Goal: Information Seeking & Learning: Learn about a topic

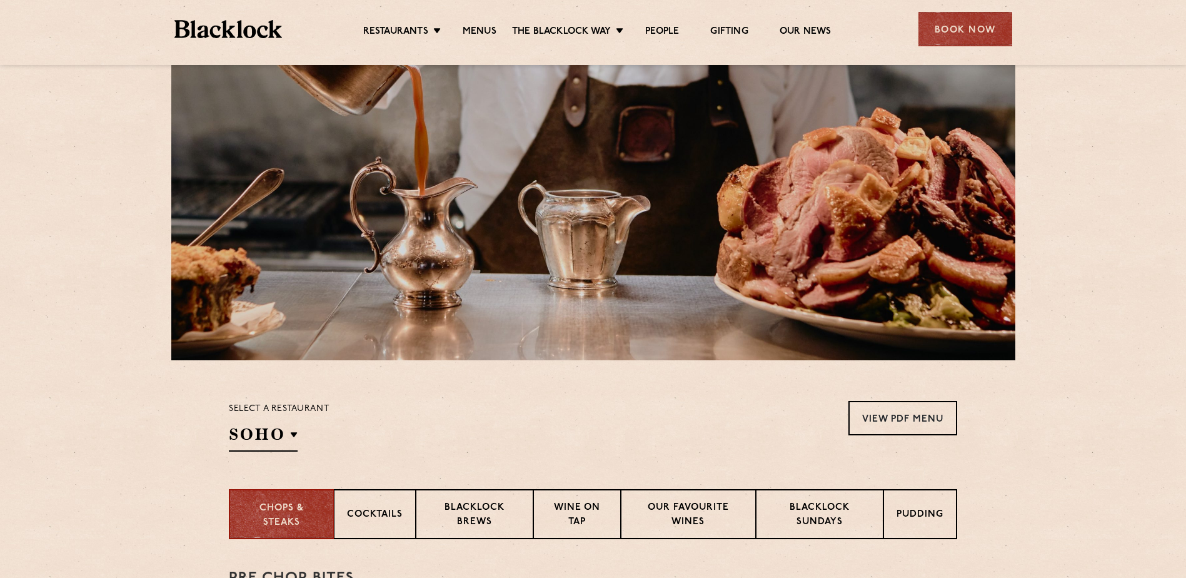
scroll to position [313, 0]
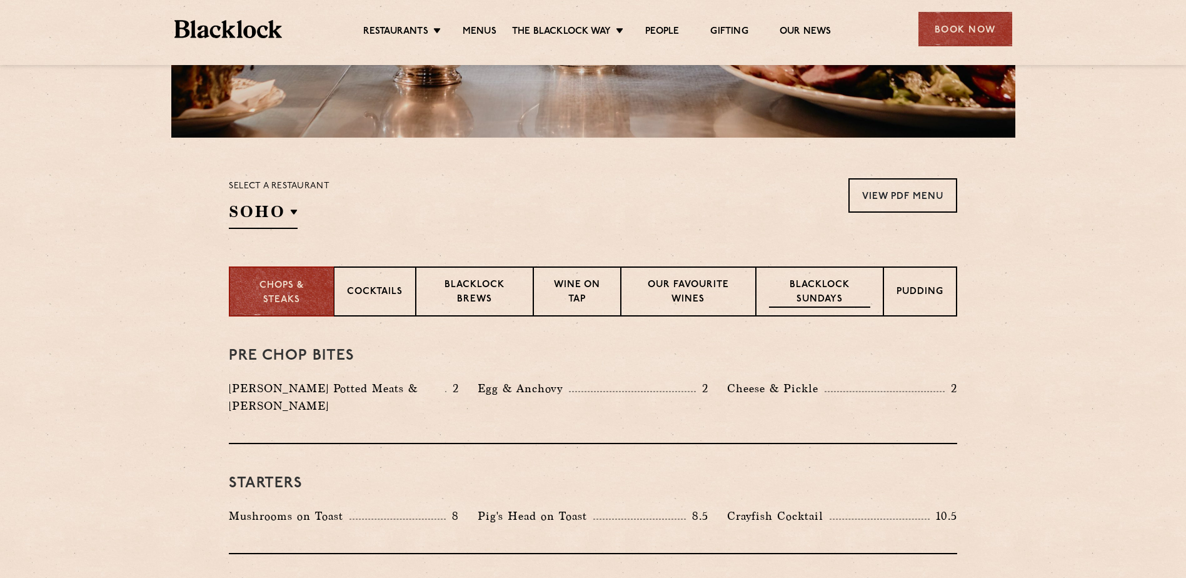
click at [844, 292] on p "Blacklock Sundays" at bounding box center [819, 292] width 101 height 29
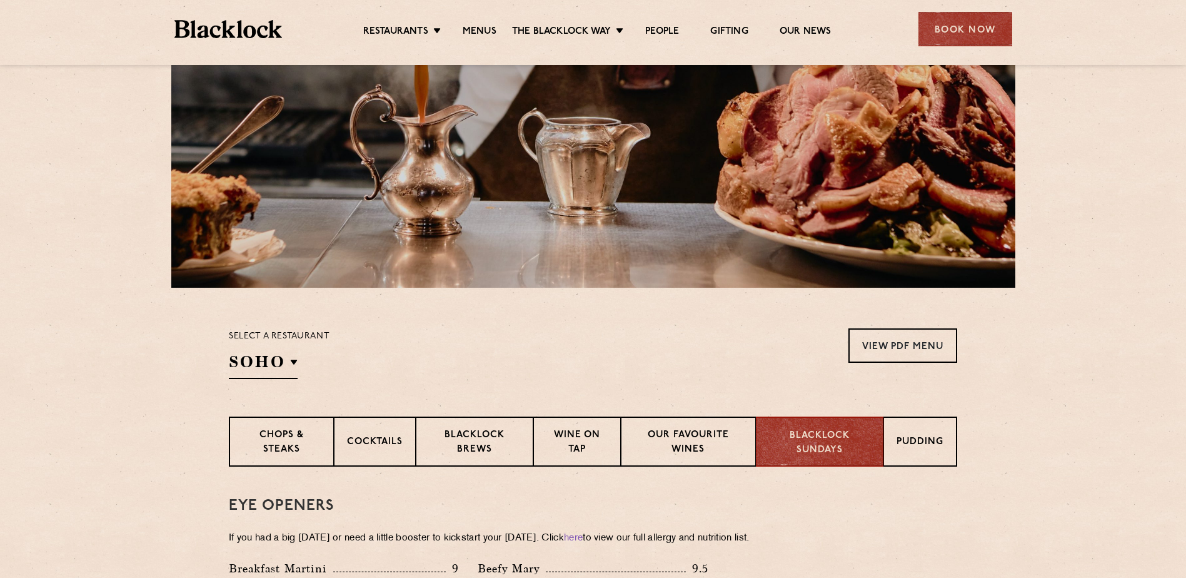
scroll to position [0, 0]
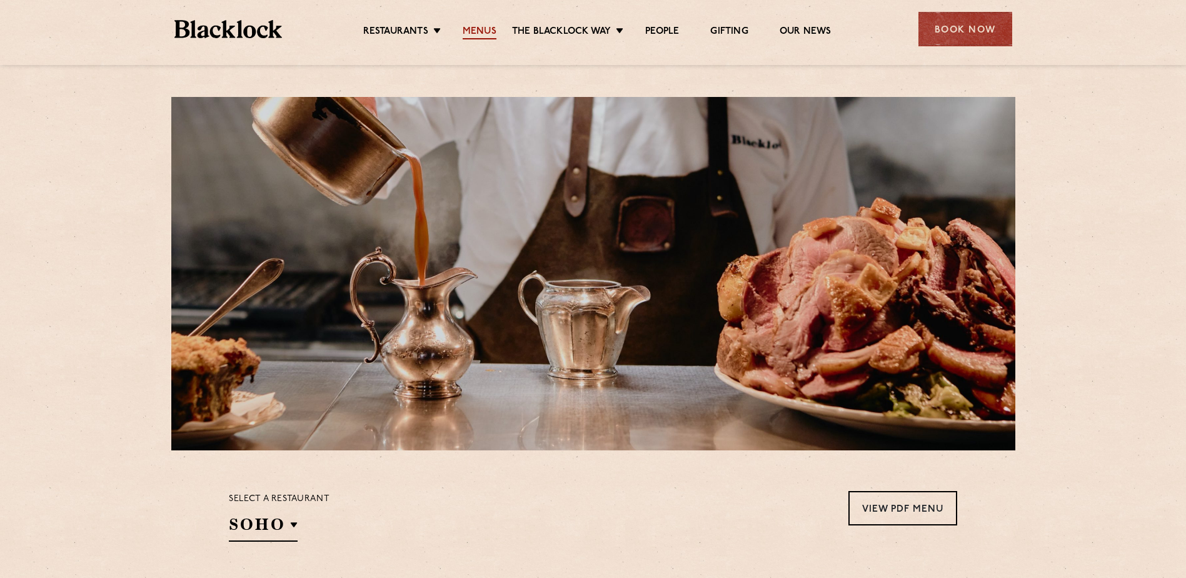
click at [475, 31] on link "Menus" at bounding box center [480, 33] width 34 height 14
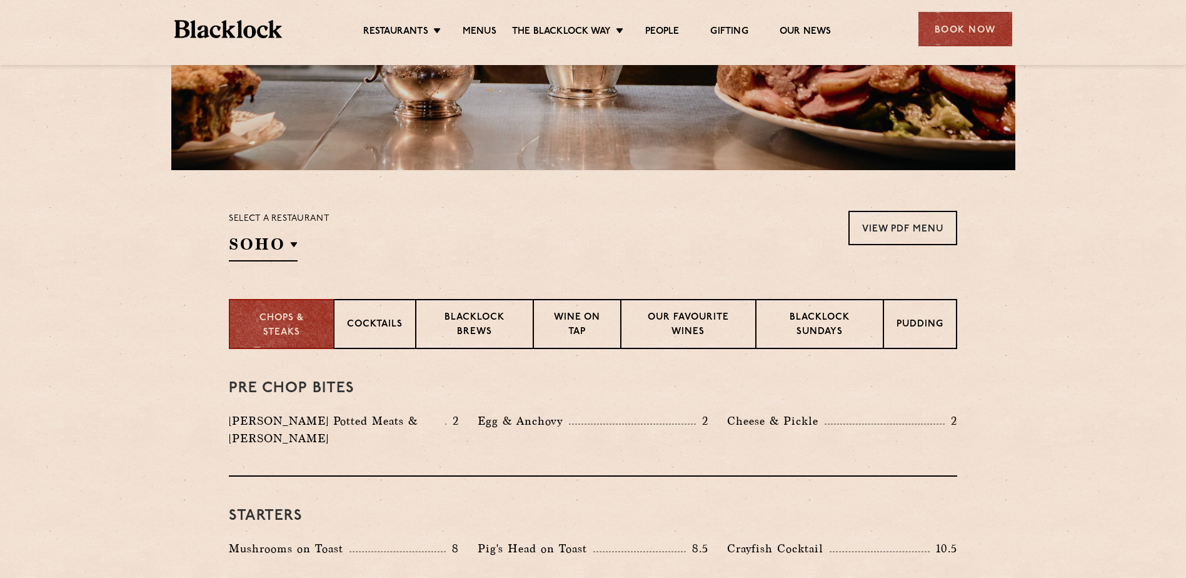
scroll to position [313, 0]
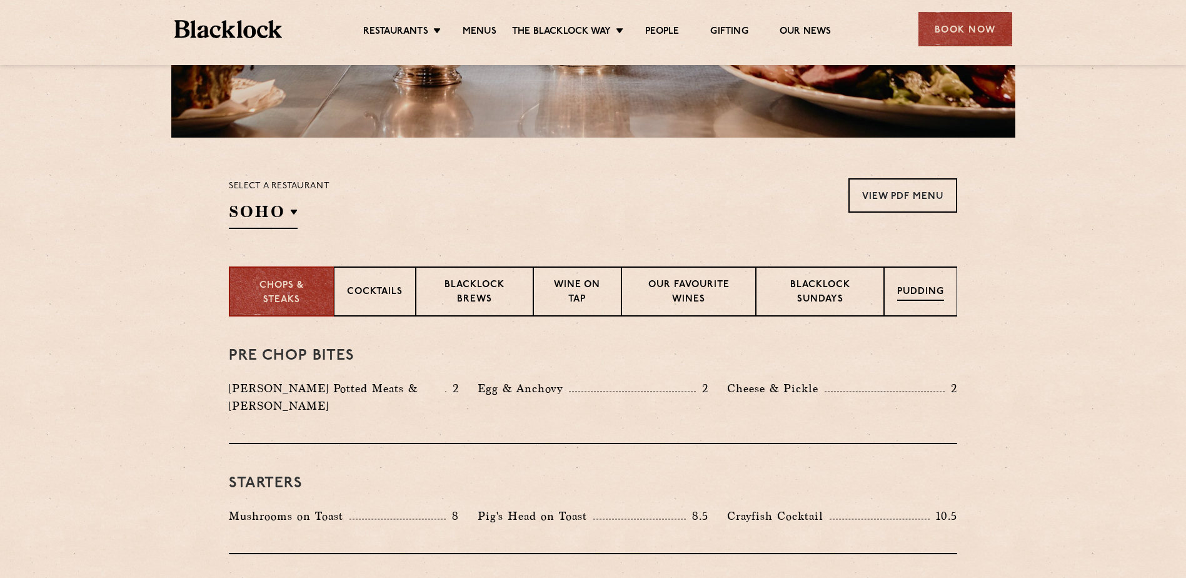
click at [933, 293] on p "Pudding" at bounding box center [920, 293] width 47 height 16
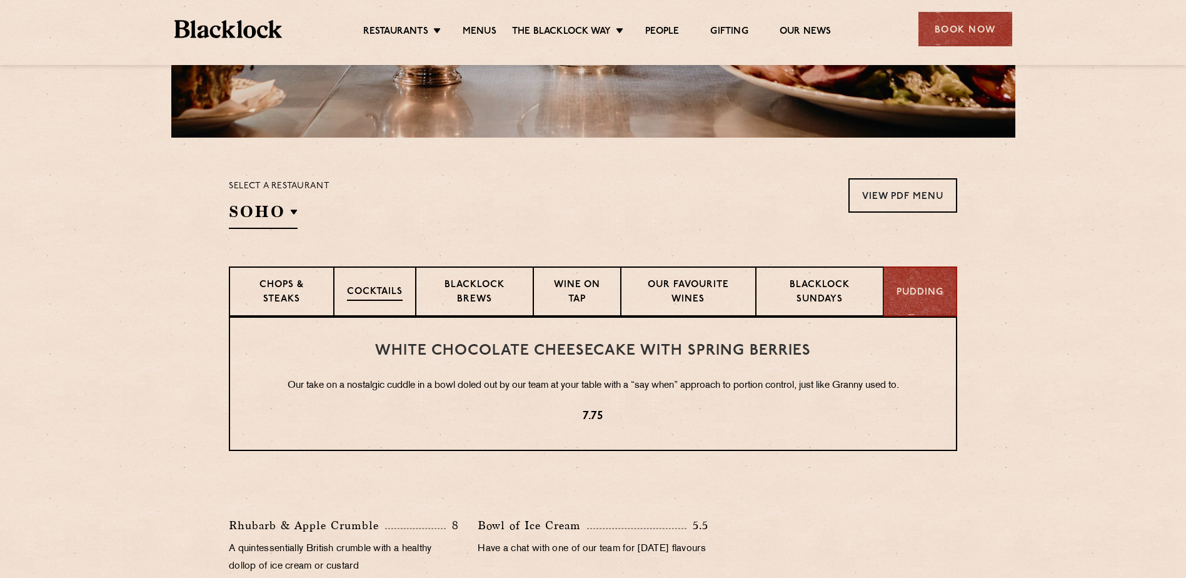
click at [384, 286] on p "Cocktails" at bounding box center [375, 293] width 56 height 16
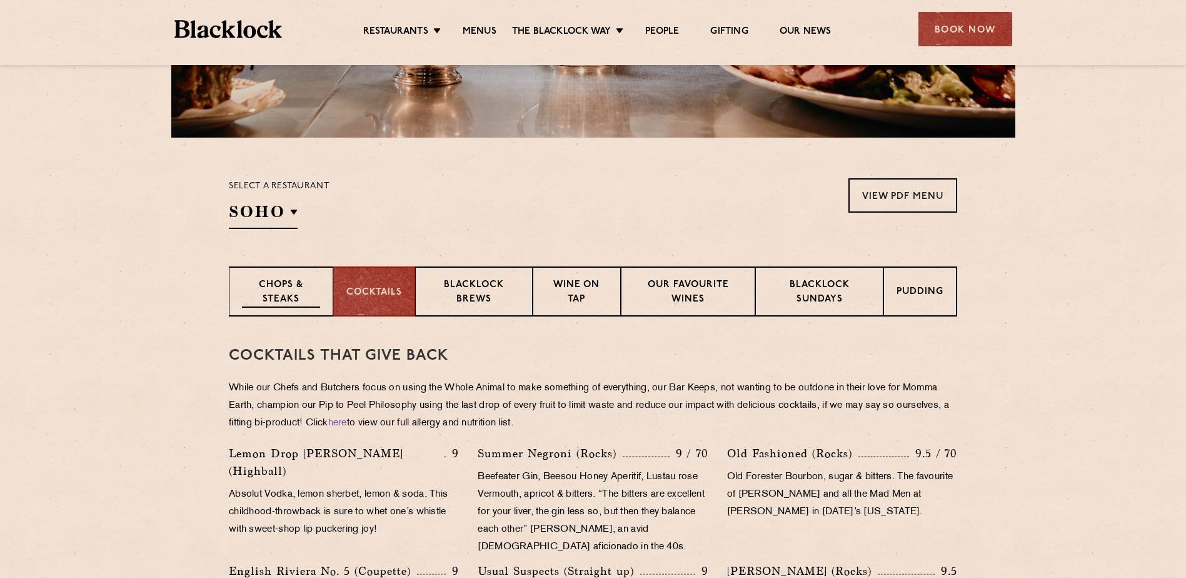
click at [276, 292] on p "Chops & Steaks" at bounding box center [281, 292] width 78 height 29
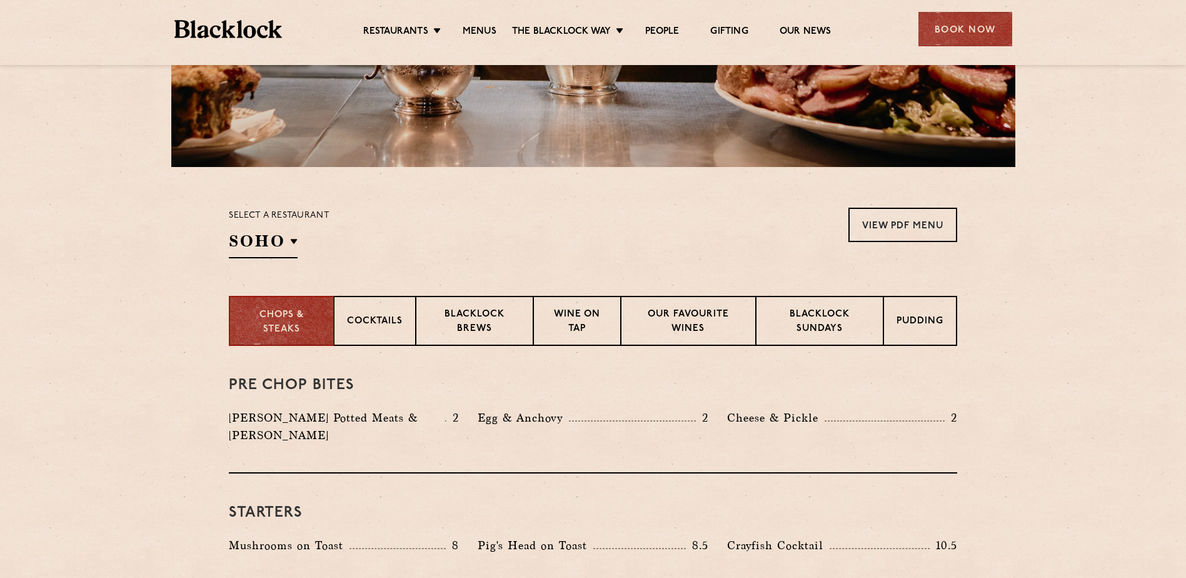
scroll to position [63, 0]
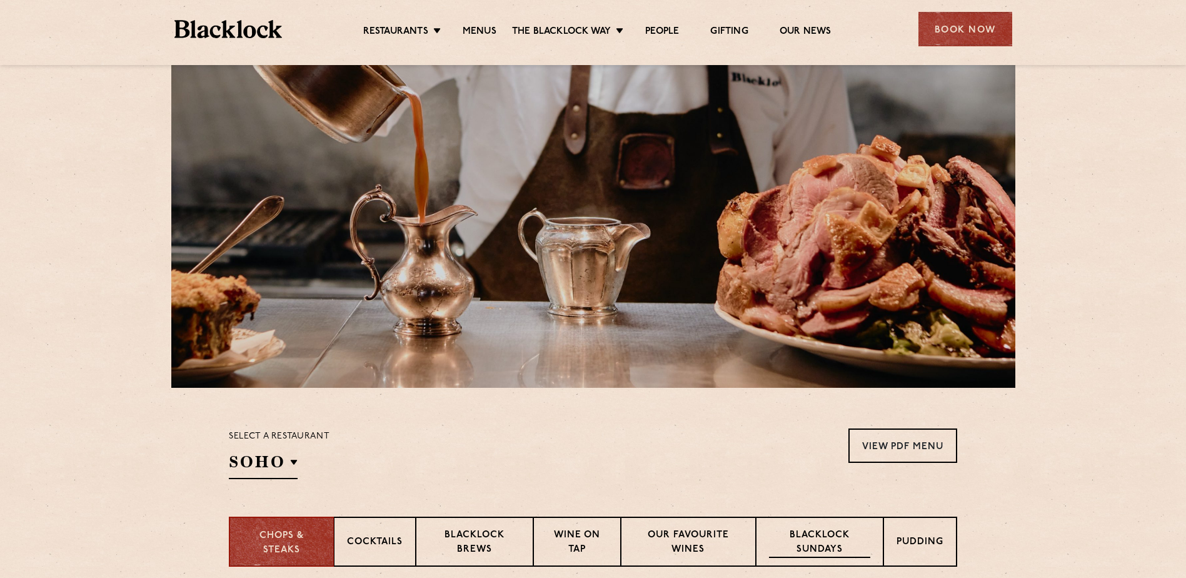
click at [836, 540] on p "Blacklock Sundays" at bounding box center [819, 542] width 101 height 29
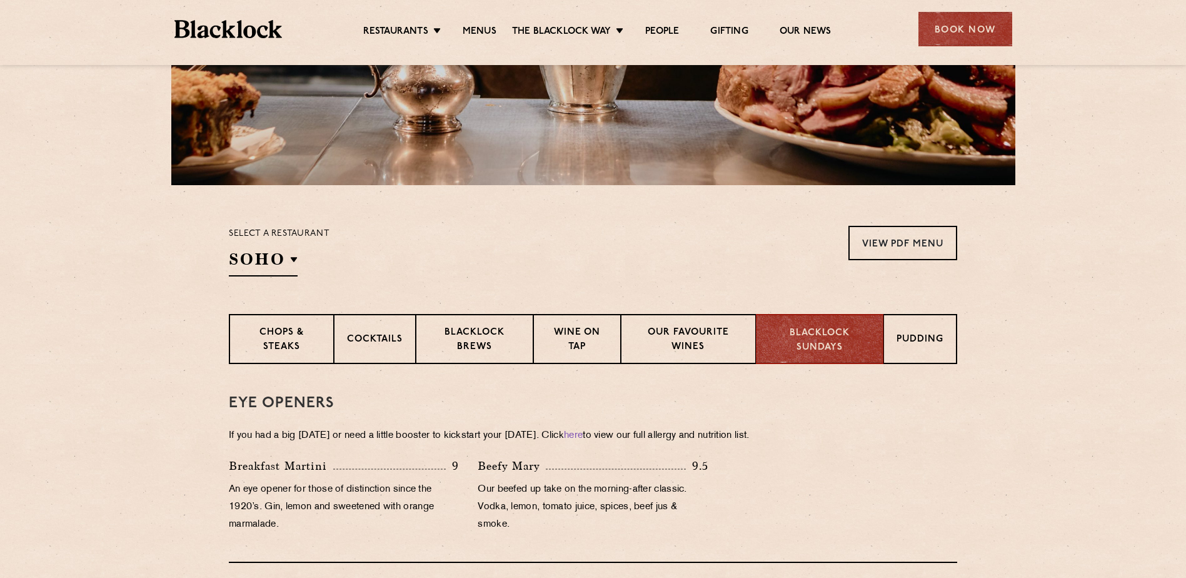
scroll to position [375, 0]
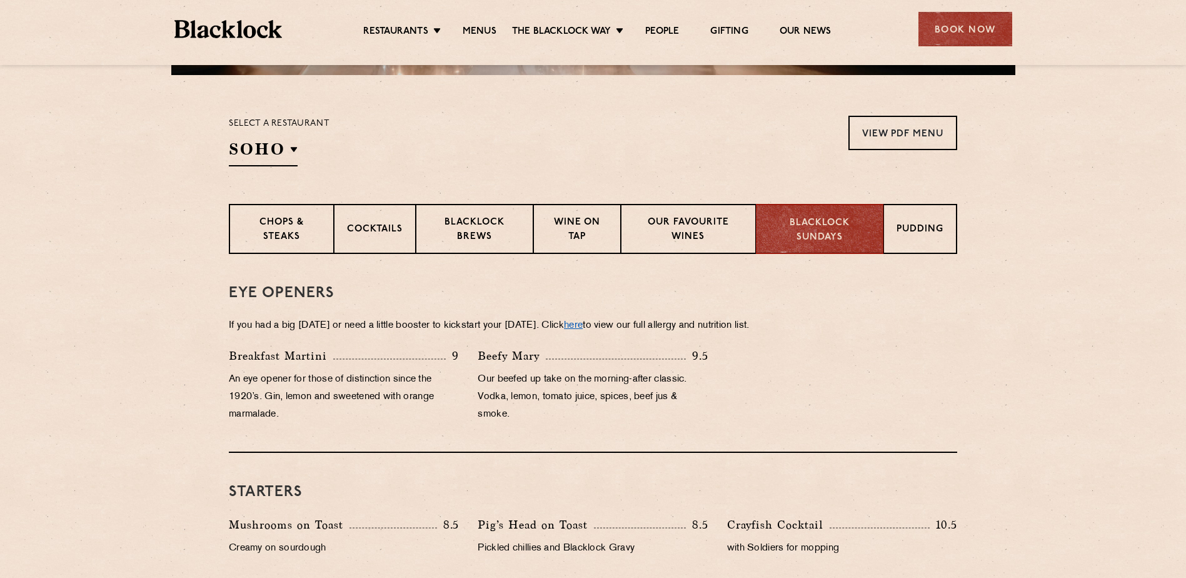
click at [583, 329] on link "here" at bounding box center [573, 325] width 19 height 9
